Goal: Information Seeking & Learning: Find contact information

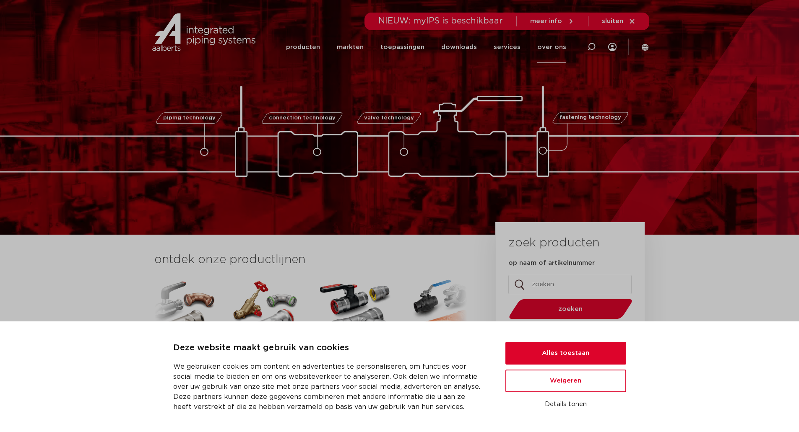
click at [550, 49] on link "over ons" at bounding box center [551, 47] width 29 height 32
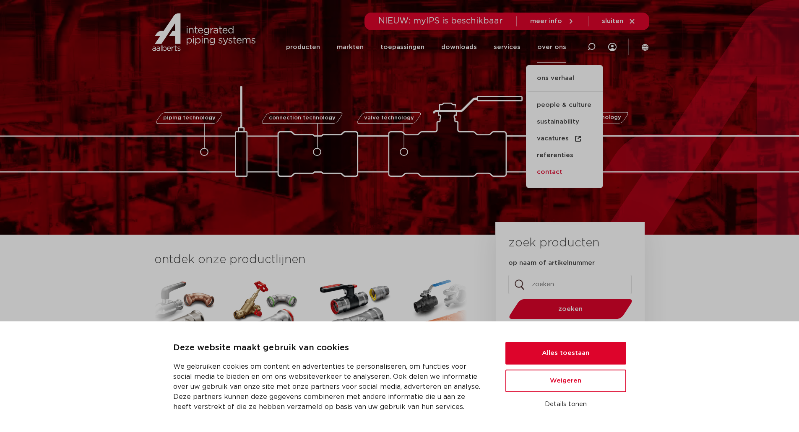
click at [559, 170] on link "contact" at bounding box center [564, 172] width 77 height 17
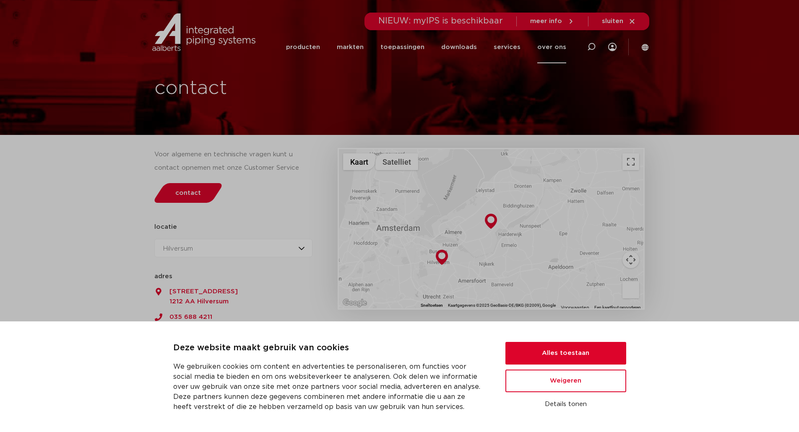
click at [66, 267] on section "Voor algemene en technische vragen kunt u contact opnemen met onze Customer Ser…" at bounding box center [399, 254] width 799 height 239
click at [574, 354] on button "Alles toestaan" at bounding box center [565, 353] width 121 height 23
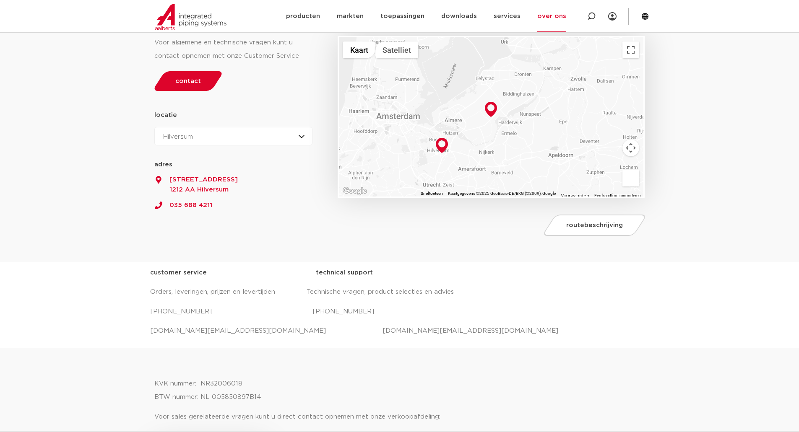
scroll to position [126, 0]
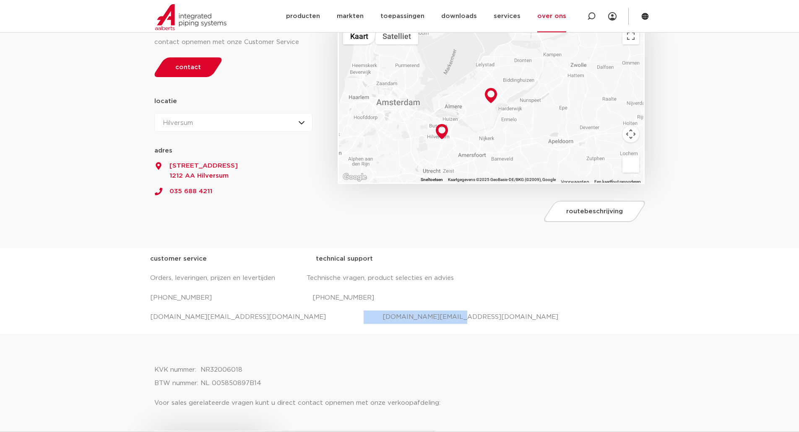
drag, startPoint x: 400, startPoint y: 316, endPoint x: 307, endPoint y: 312, distance: 92.8
click at [307, 312] on p "[DOMAIN_NAME][EMAIL_ADDRESS][DOMAIN_NAME] [DOMAIN_NAME][EMAIL_ADDRESS][DOMAIN_N…" at bounding box center [399, 317] width 499 height 13
copy p "[DOMAIN_NAME][EMAIL_ADDRESS][DOMAIN_NAME]"
